Goal: Book appointment/travel/reservation

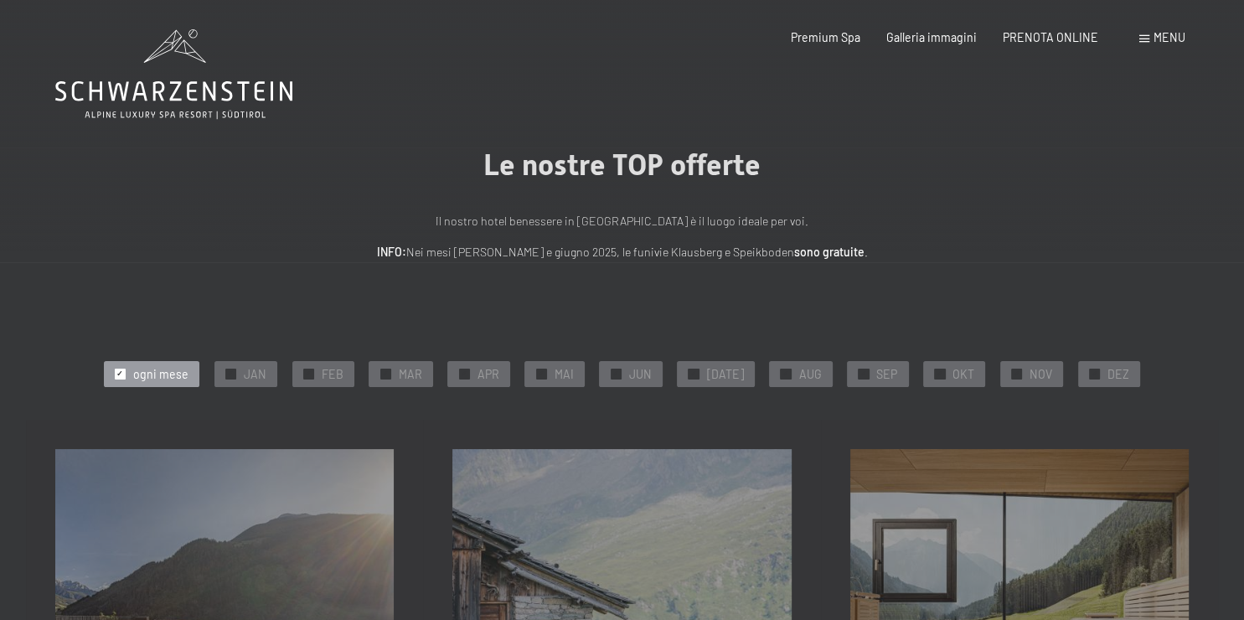
click at [1147, 33] on div "Menu" at bounding box center [1162, 37] width 46 height 17
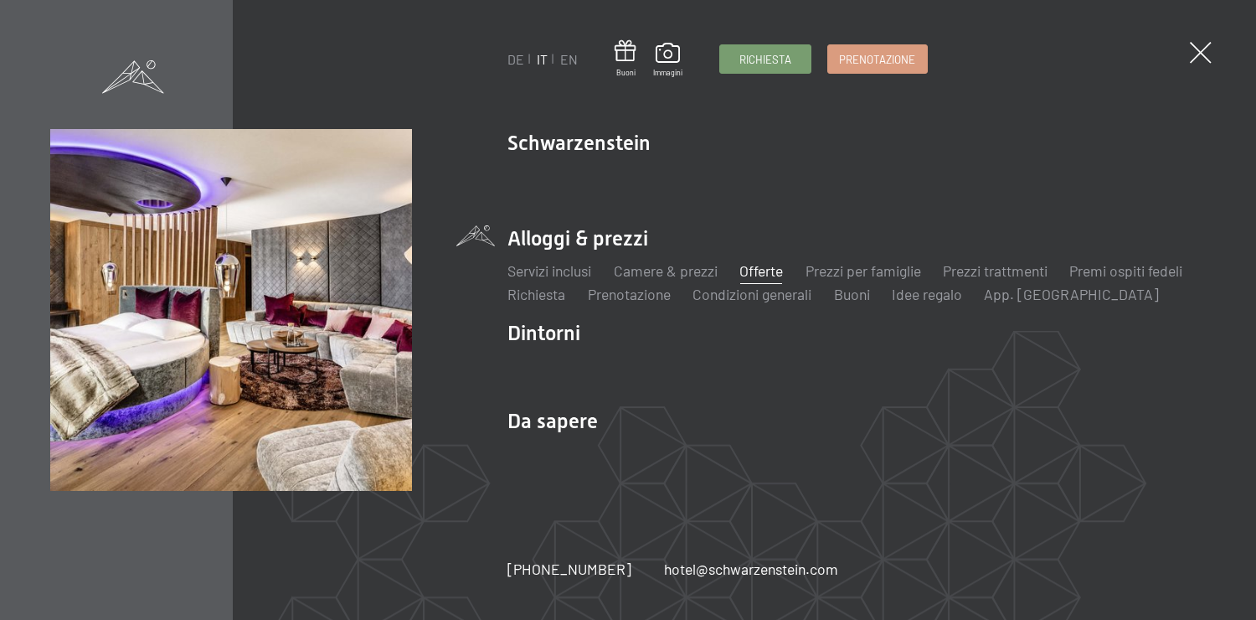
click at [759, 264] on link "Offerte" at bounding box center [761, 270] width 44 height 18
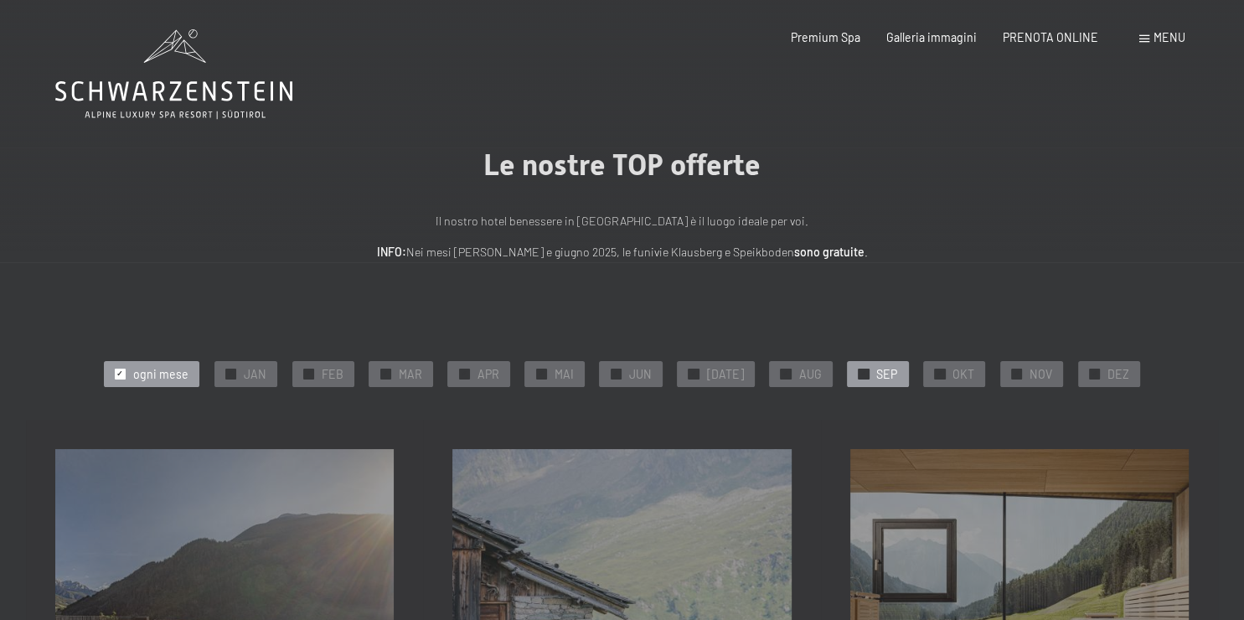
click at [876, 374] on span "SEP" at bounding box center [886, 374] width 21 height 17
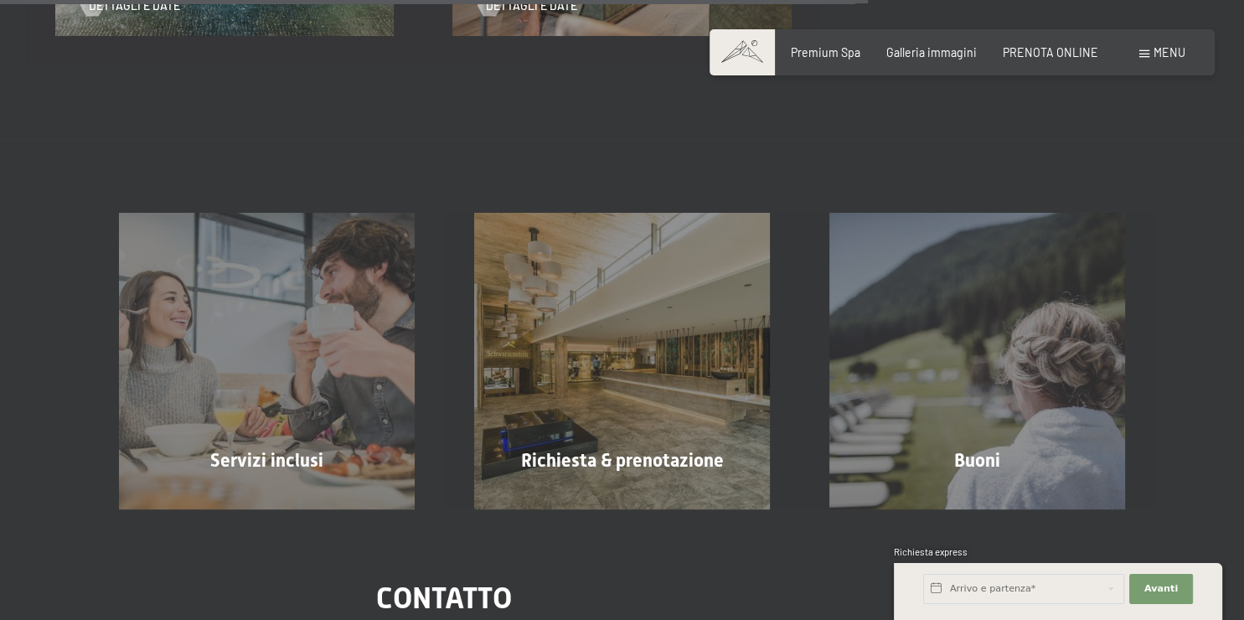
scroll to position [1295, 0]
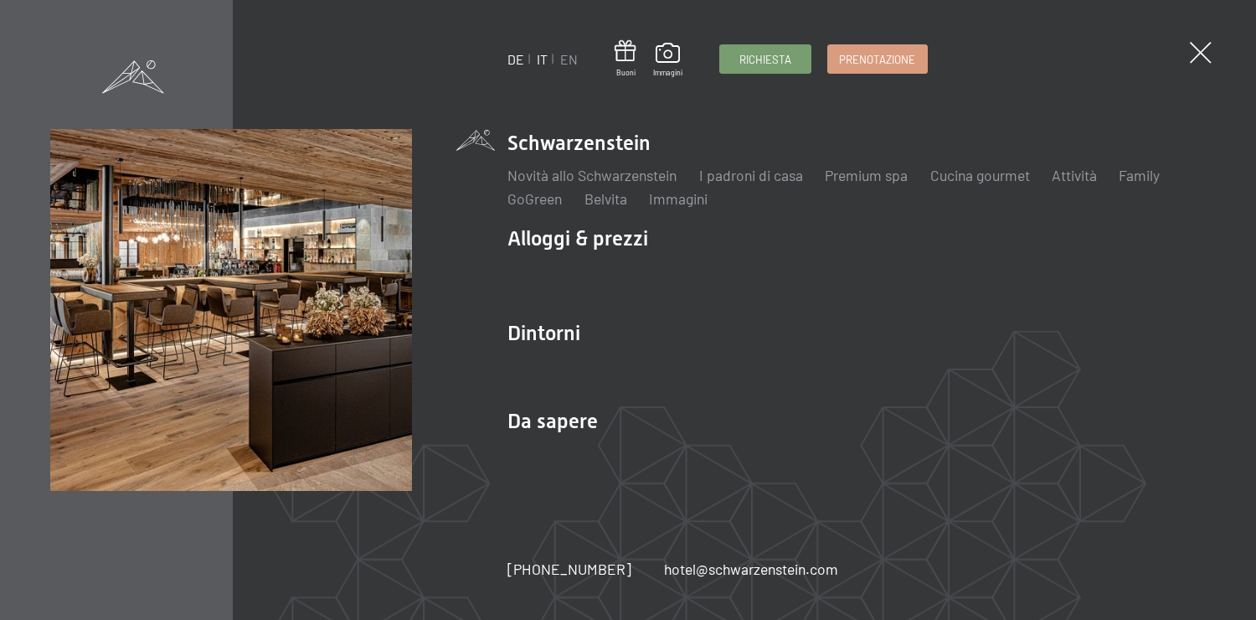
click at [515, 57] on link "DE" at bounding box center [515, 59] width 17 height 16
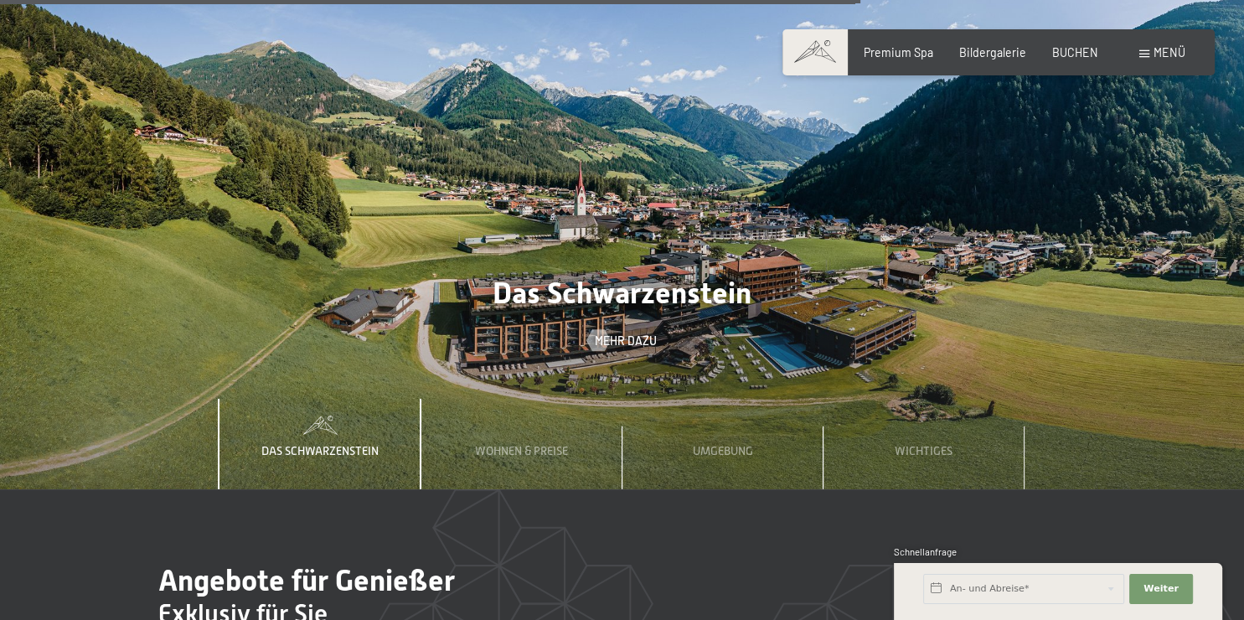
scroll to position [4890, 0]
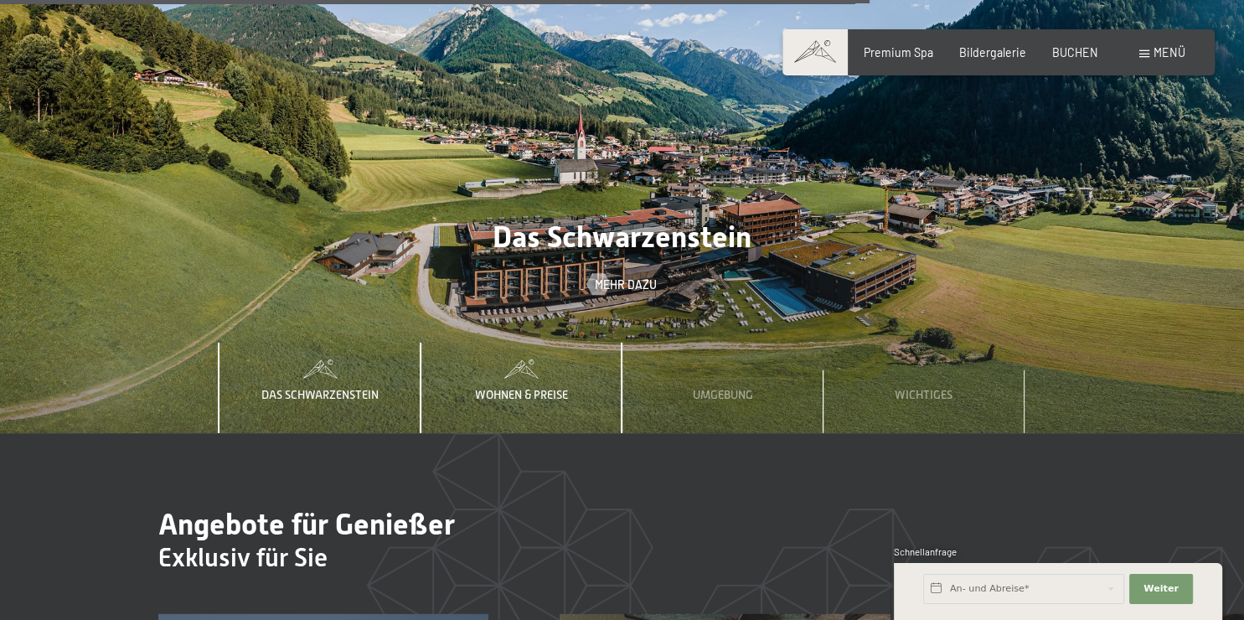
click at [519, 388] on span "Wohnen & Preise" at bounding box center [521, 394] width 93 height 13
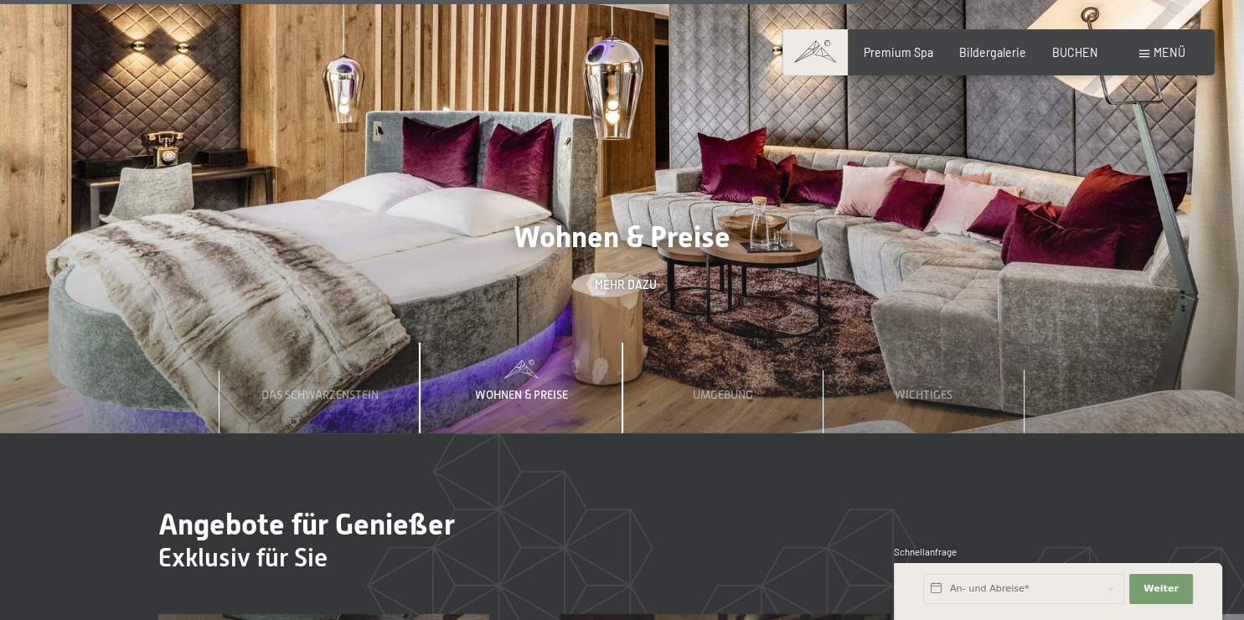
click at [716, 542] on h3 "Exklusiv für Sie" at bounding box center [724, 557] width 1133 height 31
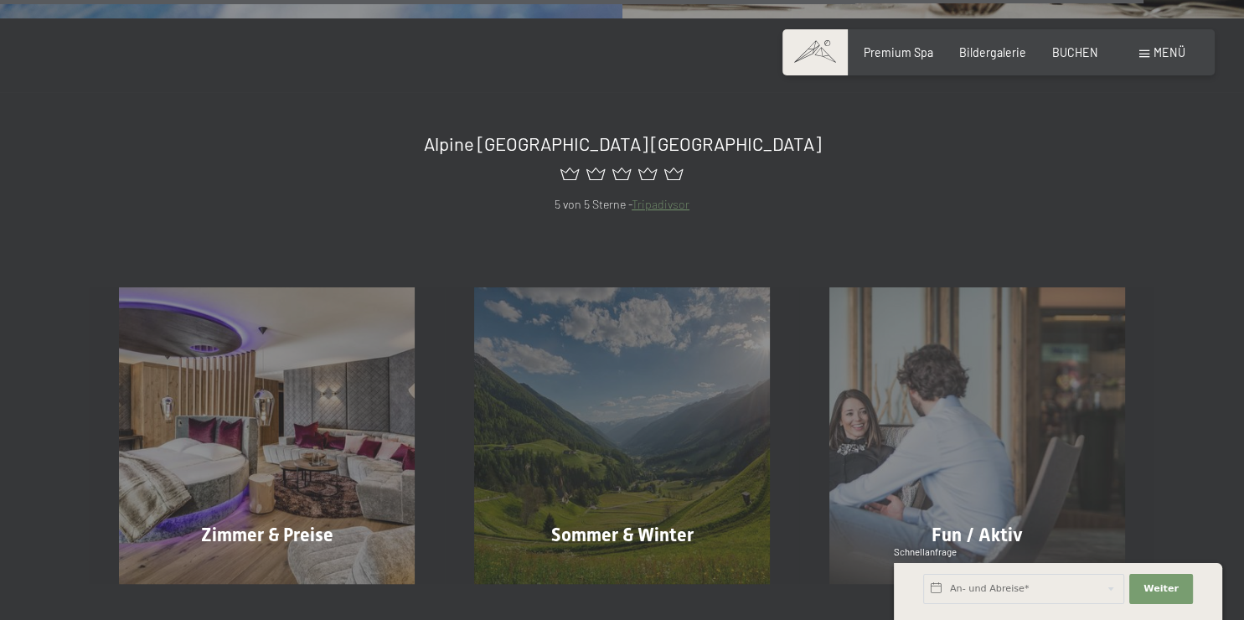
scroll to position [6498, 0]
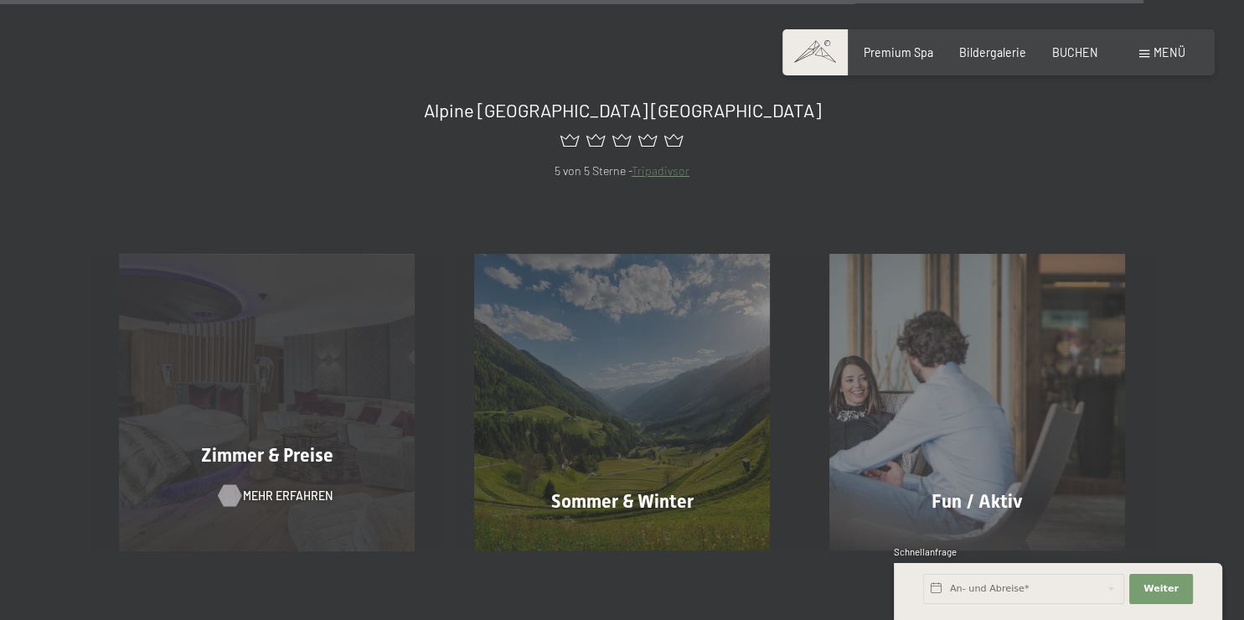
click at [282, 487] on span "Mehr erfahren" at bounding box center [288, 495] width 90 height 17
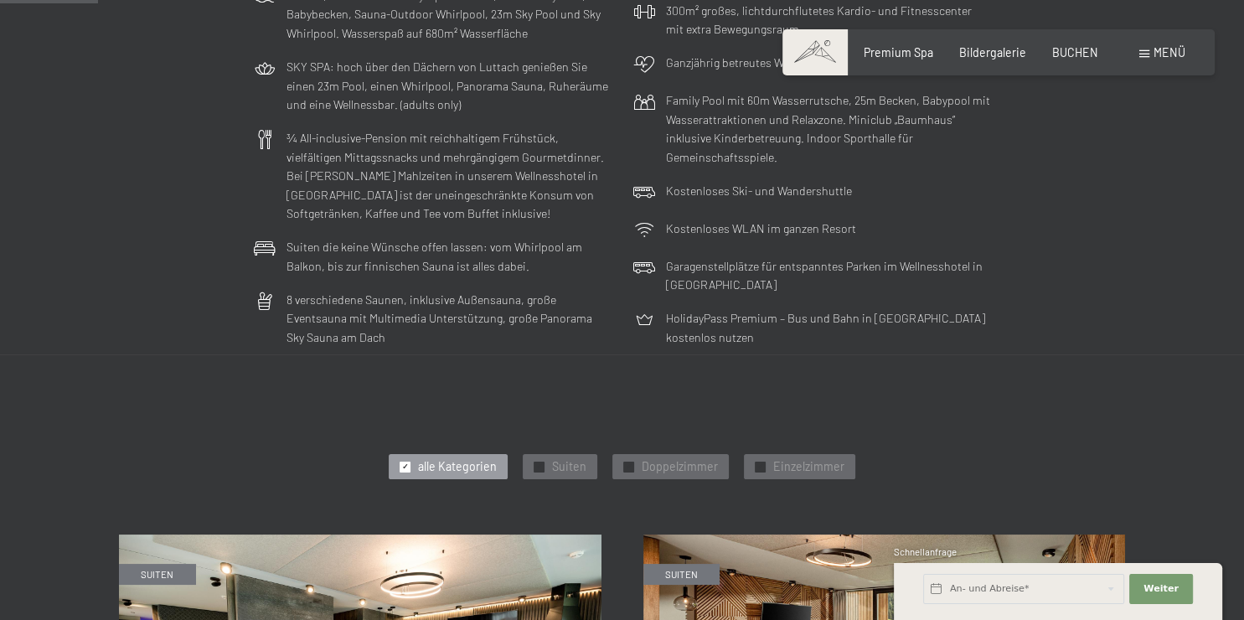
scroll to position [502, 0]
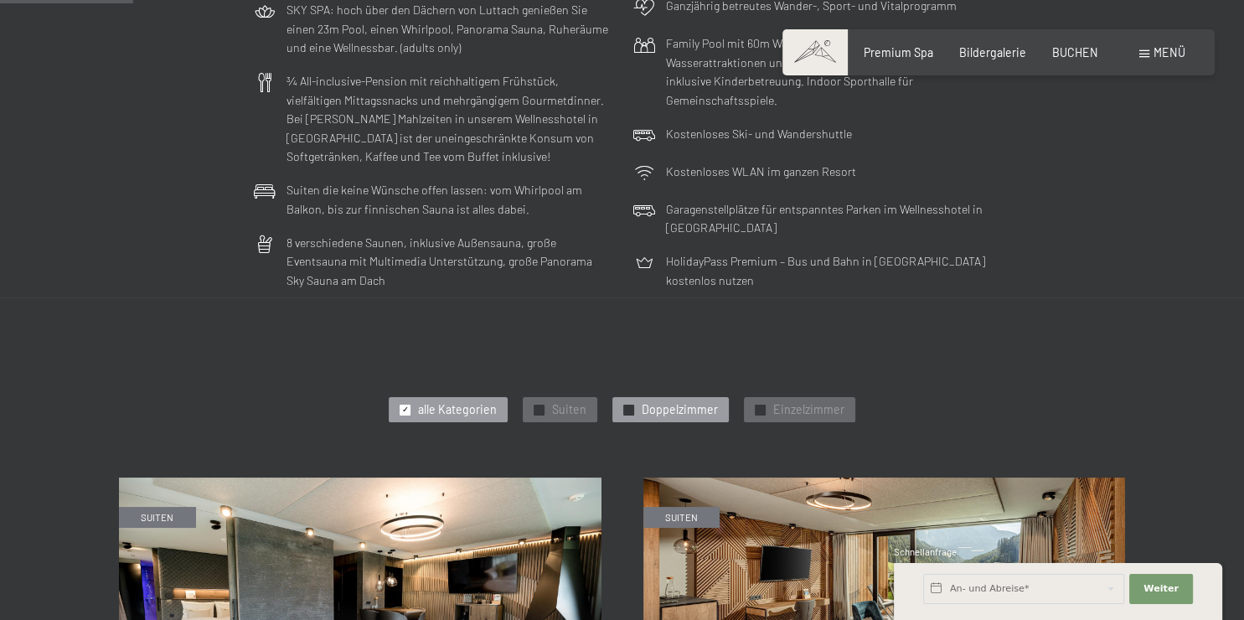
click at [676, 404] on span "Doppelzimmer" at bounding box center [679, 409] width 76 height 17
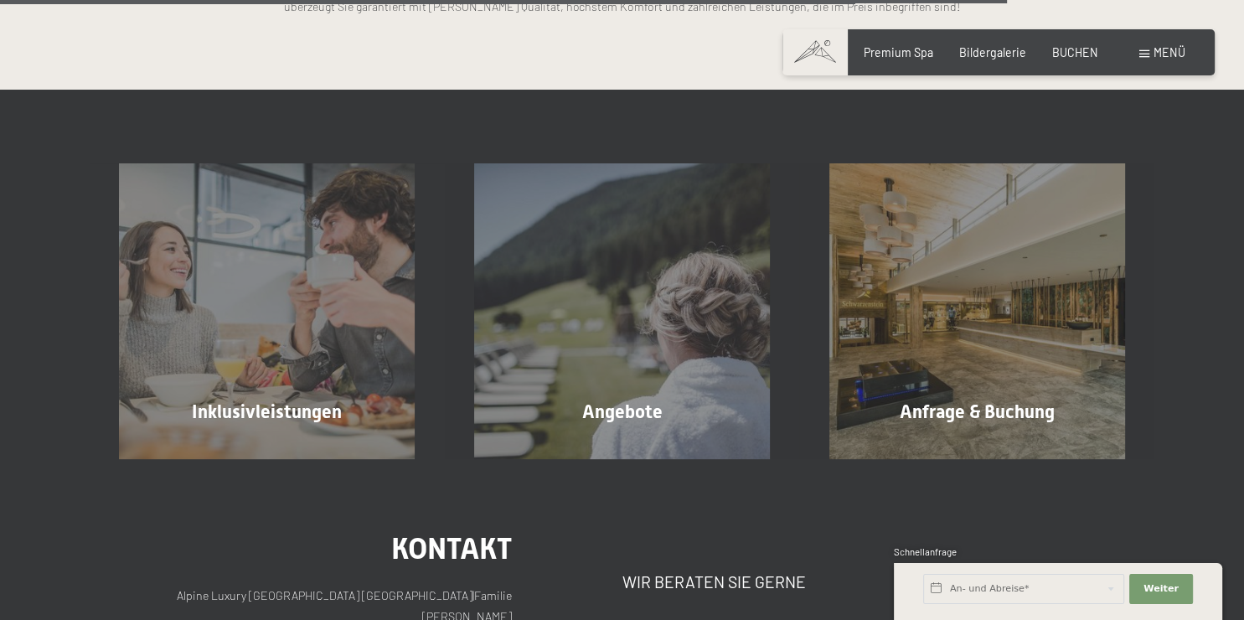
scroll to position [2767, 0]
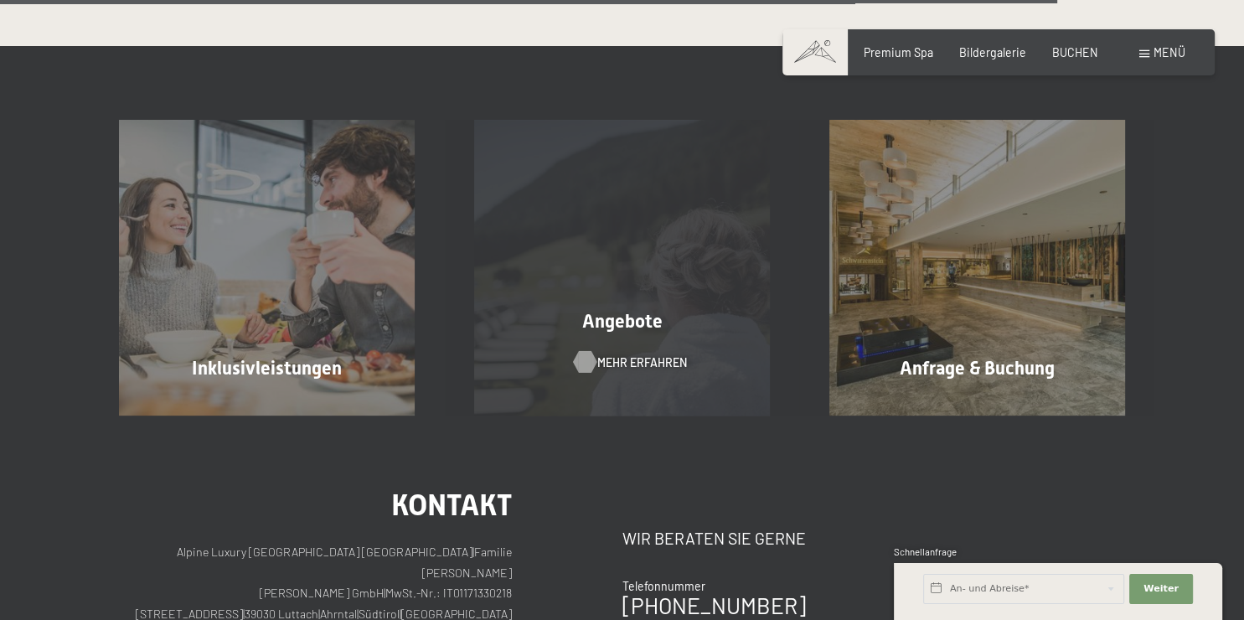
click at [630, 356] on span "Mehr erfahren" at bounding box center [642, 361] width 90 height 17
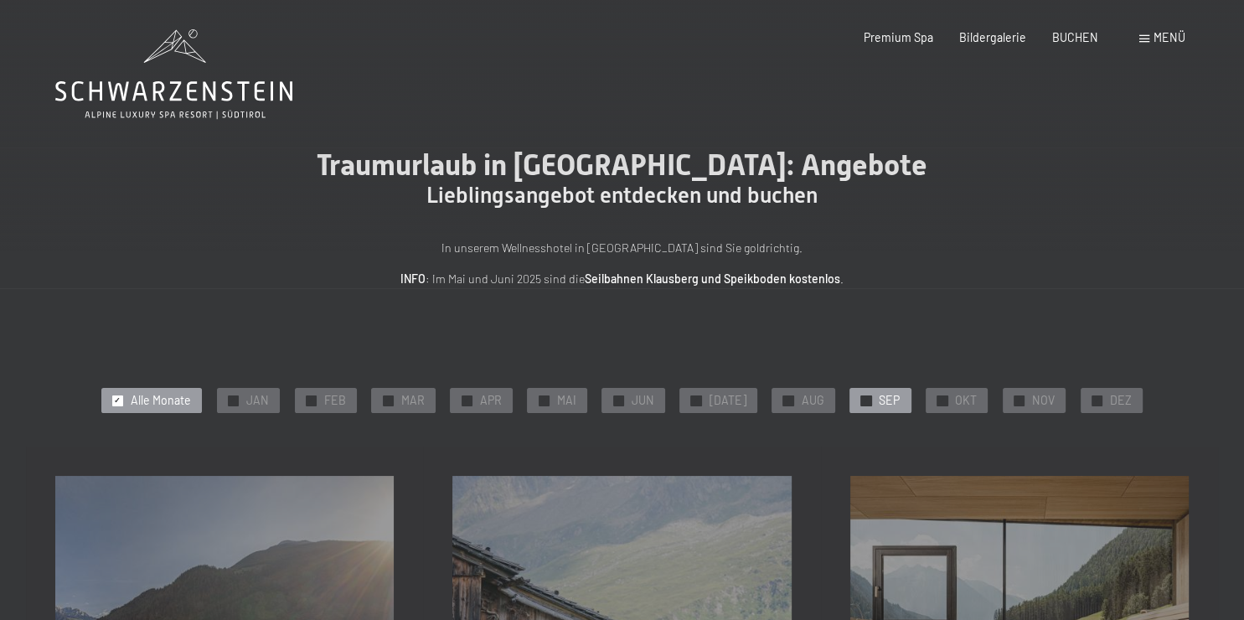
click at [884, 399] on span "SEP" at bounding box center [888, 400] width 21 height 17
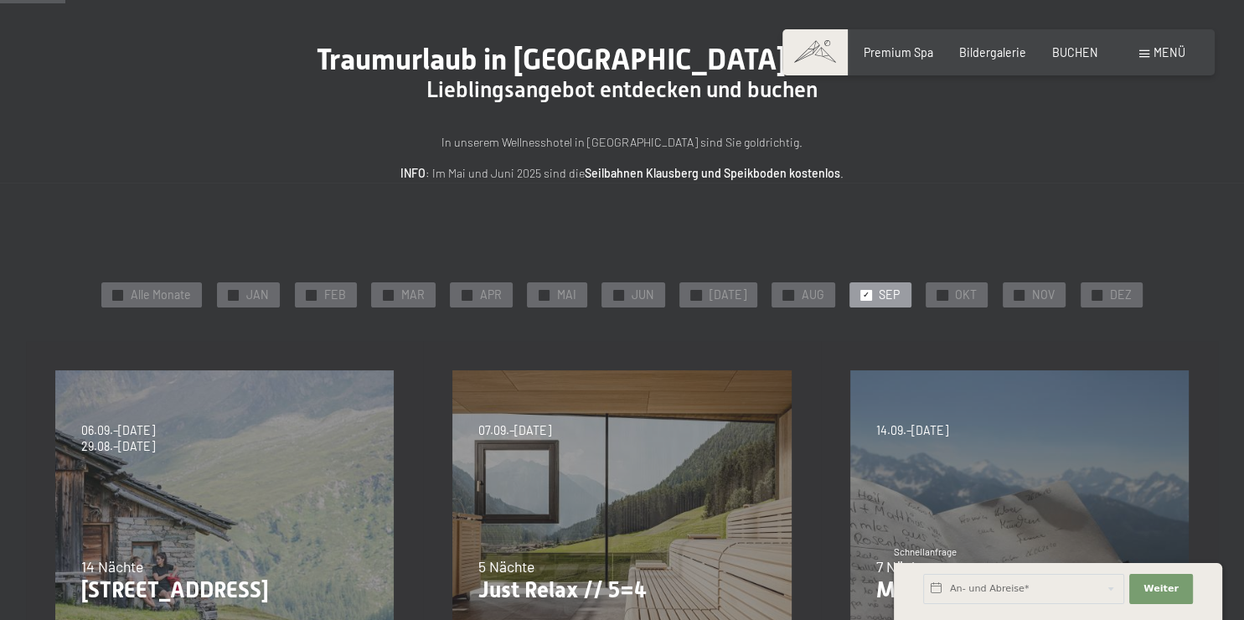
scroll to position [71, 0]
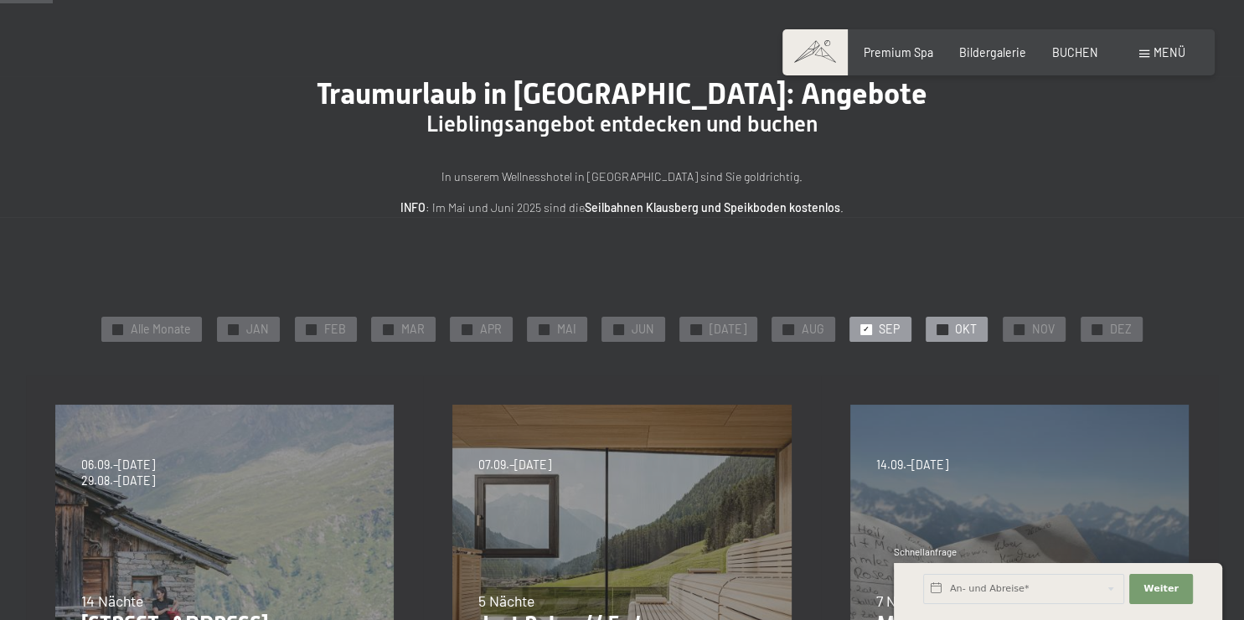
click at [957, 326] on span "OKT" at bounding box center [966, 329] width 22 height 17
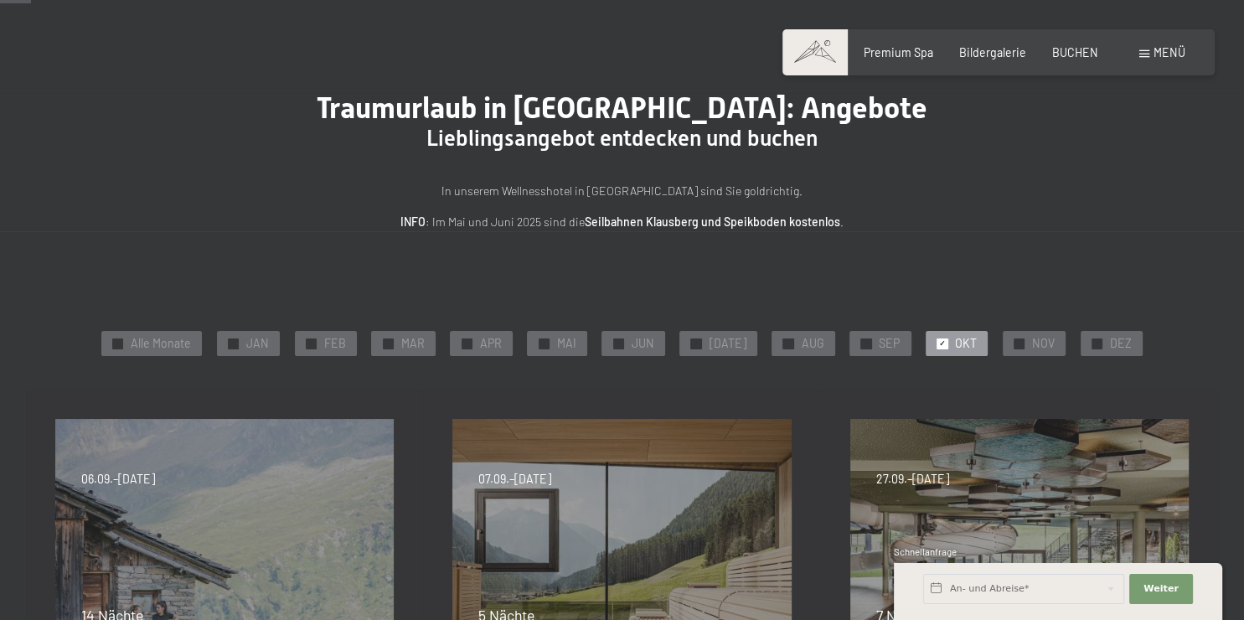
scroll to position [42, 0]
